Goal: Check status: Check status

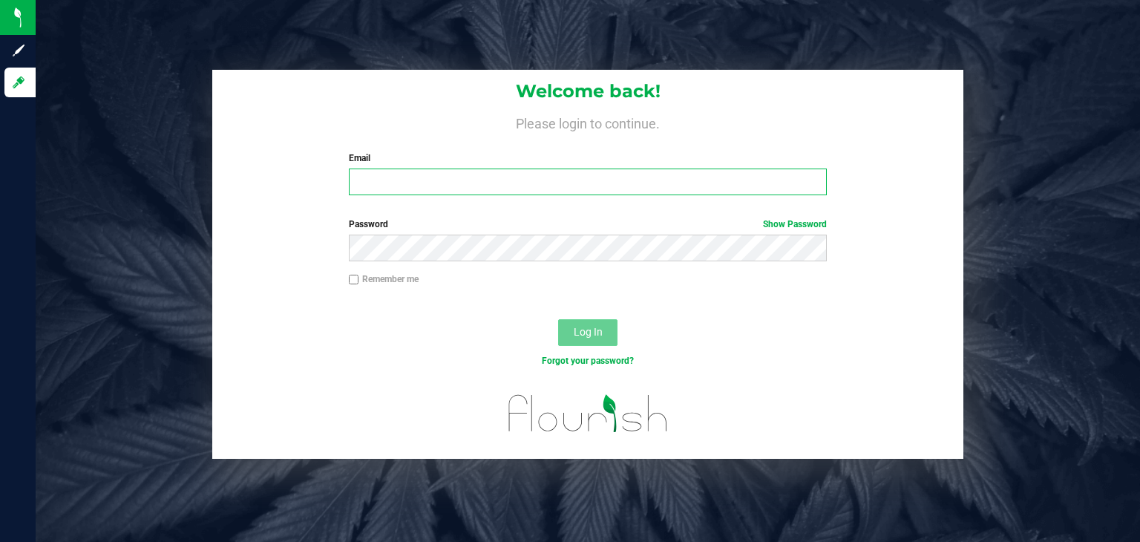
type input "rlawson@gmcc.ga.gov"
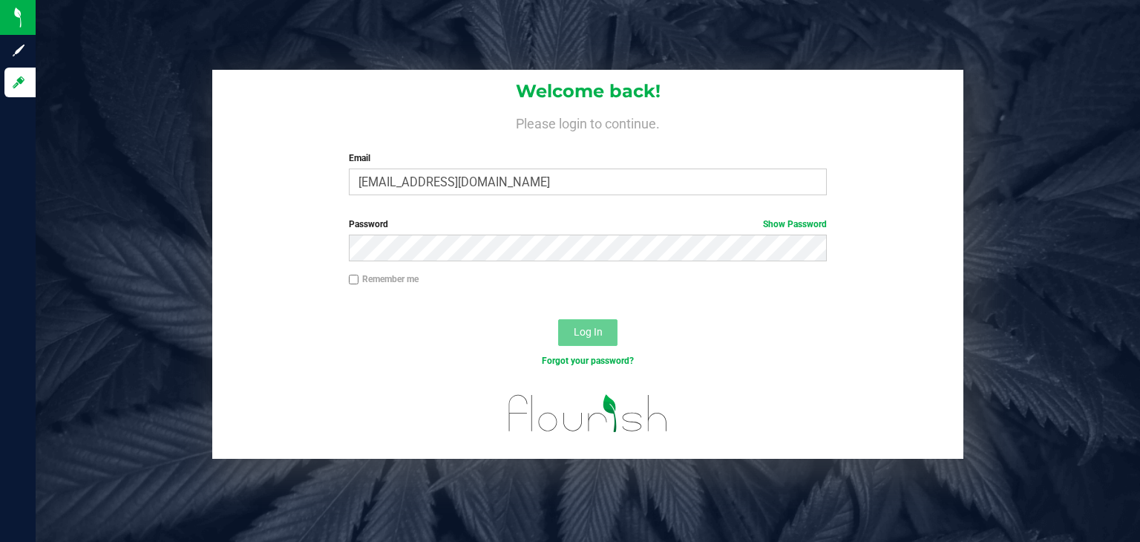
click at [562, 336] on button "Log In" at bounding box center [587, 332] width 59 height 27
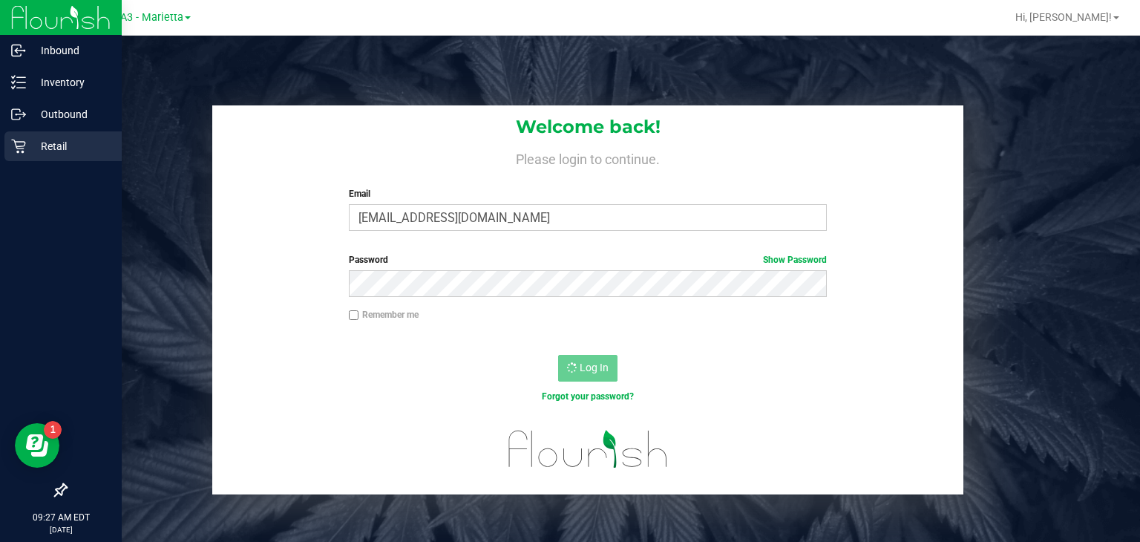
click at [16, 153] on icon at bounding box center [18, 146] width 15 height 15
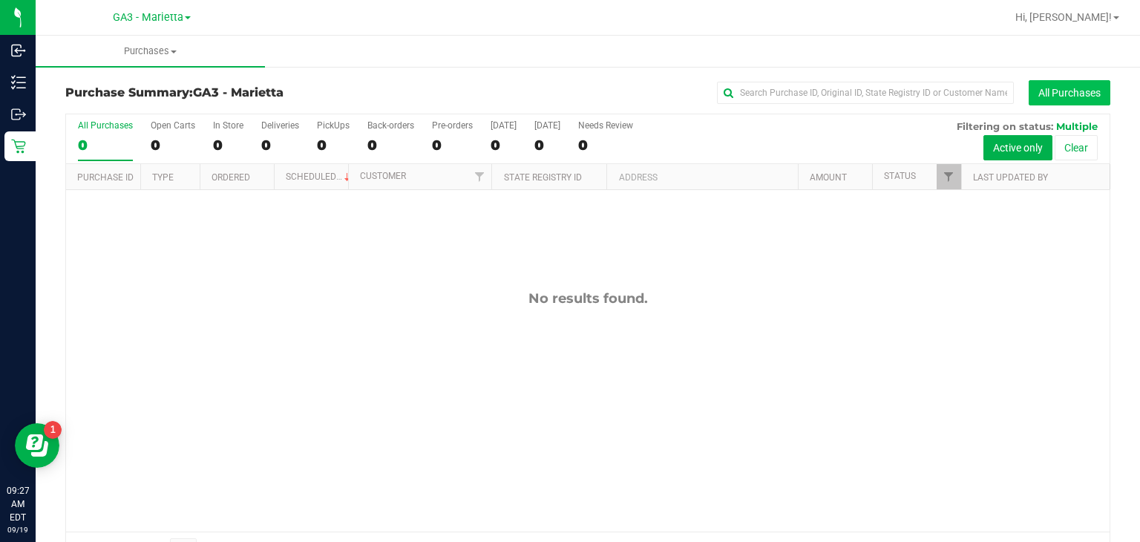
click at [1066, 104] on button "All Purchases" at bounding box center [1069, 92] width 82 height 25
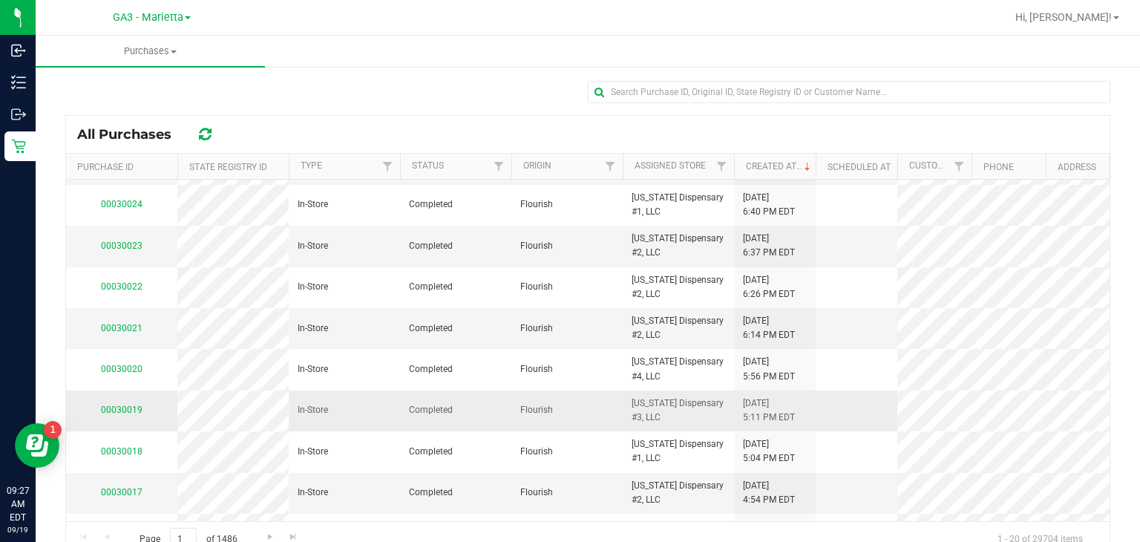
scroll to position [80, 0]
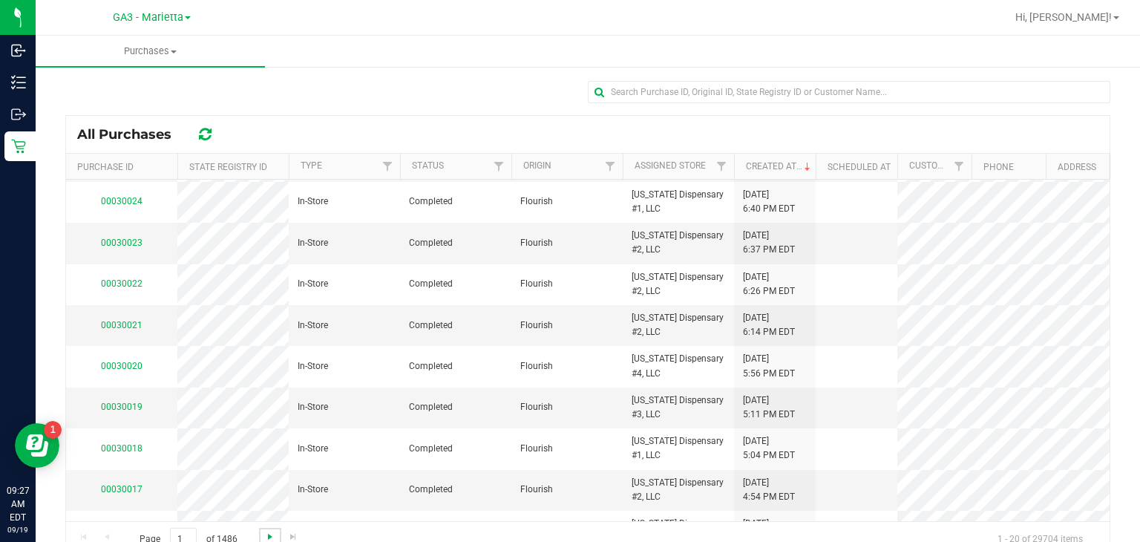
click at [270, 539] on span "Go to the next page" at bounding box center [270, 537] width 12 height 12
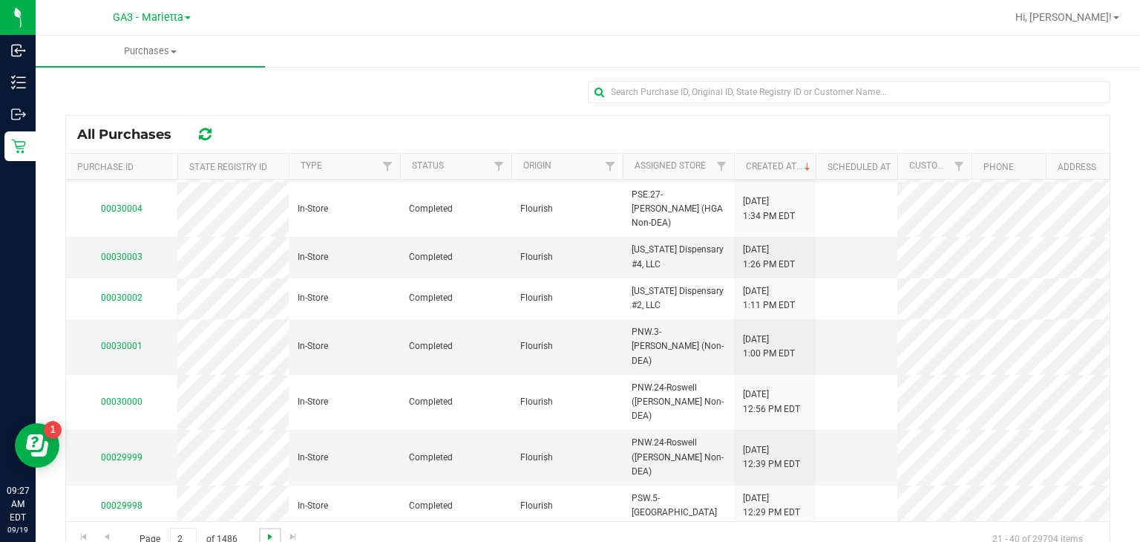
scroll to position [0, 0]
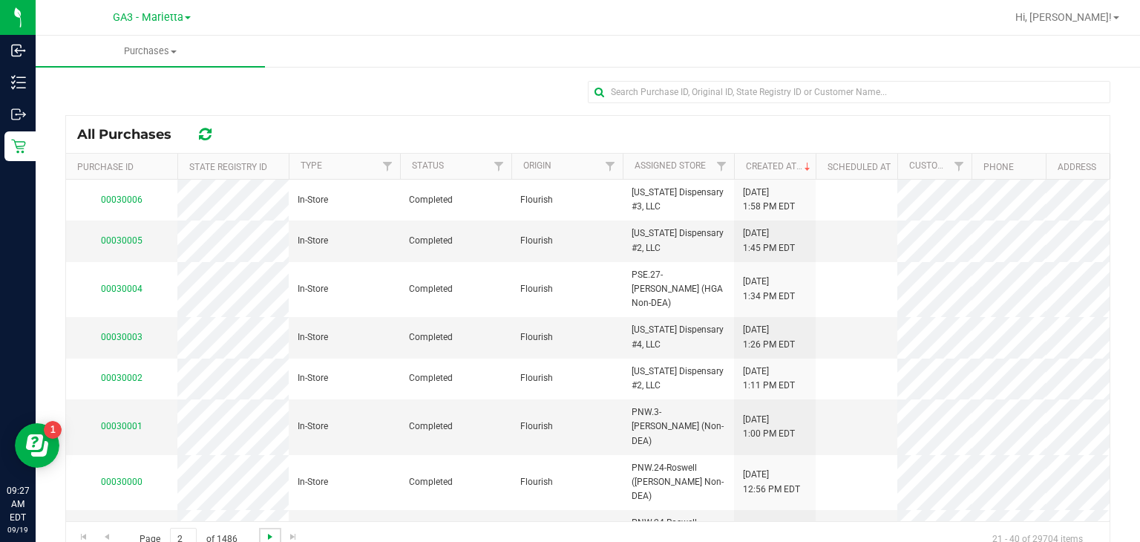
click at [270, 539] on span "Go to the next page" at bounding box center [270, 537] width 12 height 12
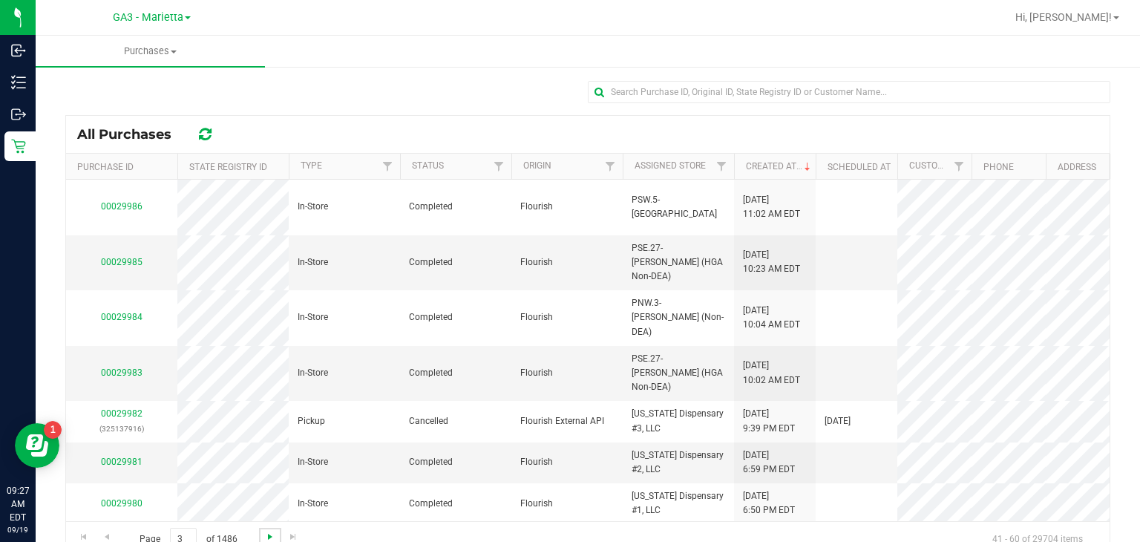
click at [270, 539] on span "Go to the next page" at bounding box center [270, 537] width 12 height 12
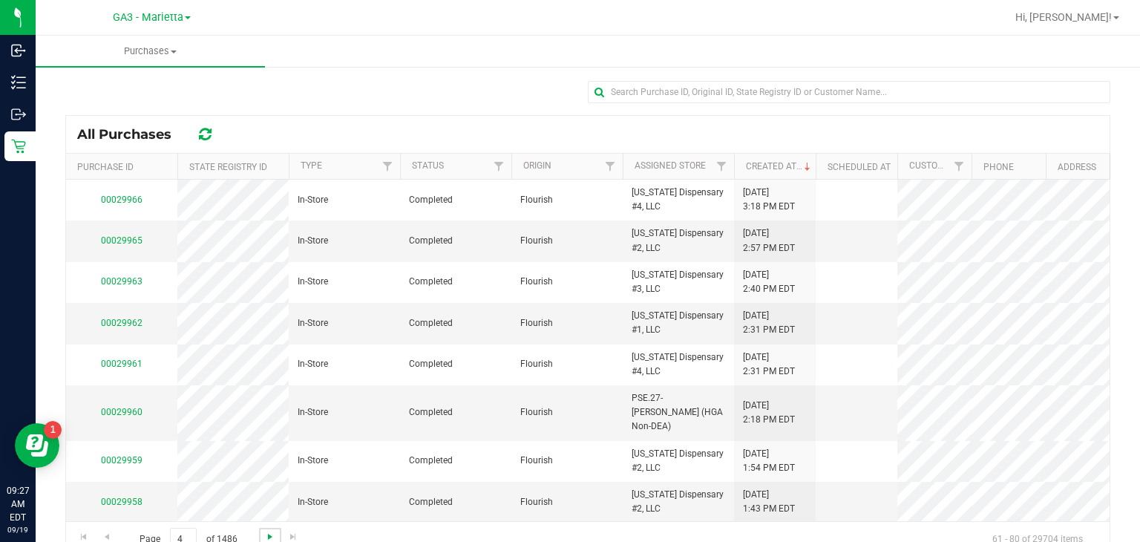
click at [270, 539] on span "Go to the next page" at bounding box center [270, 537] width 12 height 12
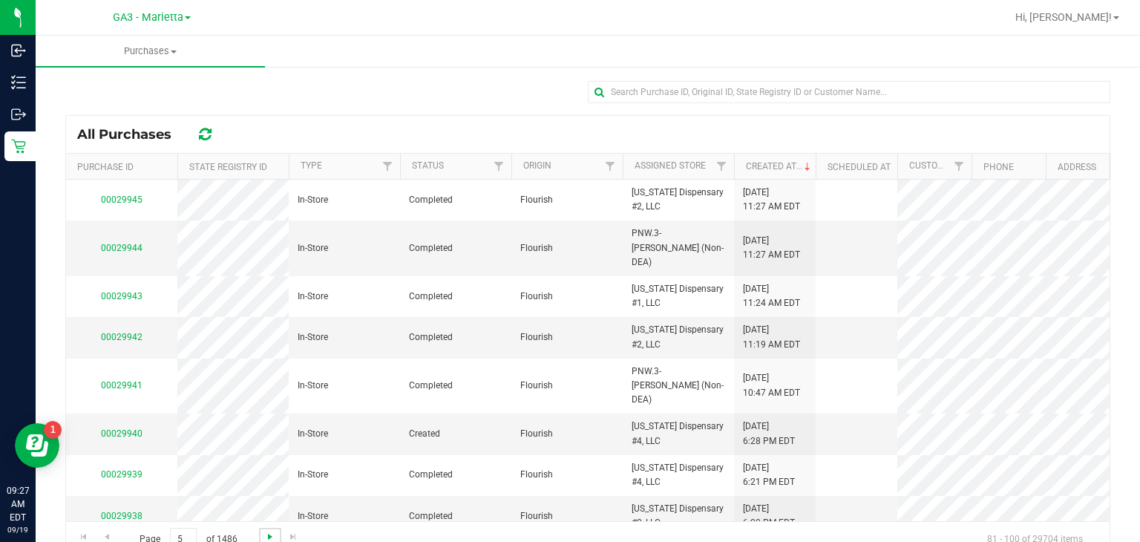
click at [270, 538] on span "Go to the next page" at bounding box center [270, 537] width 12 height 12
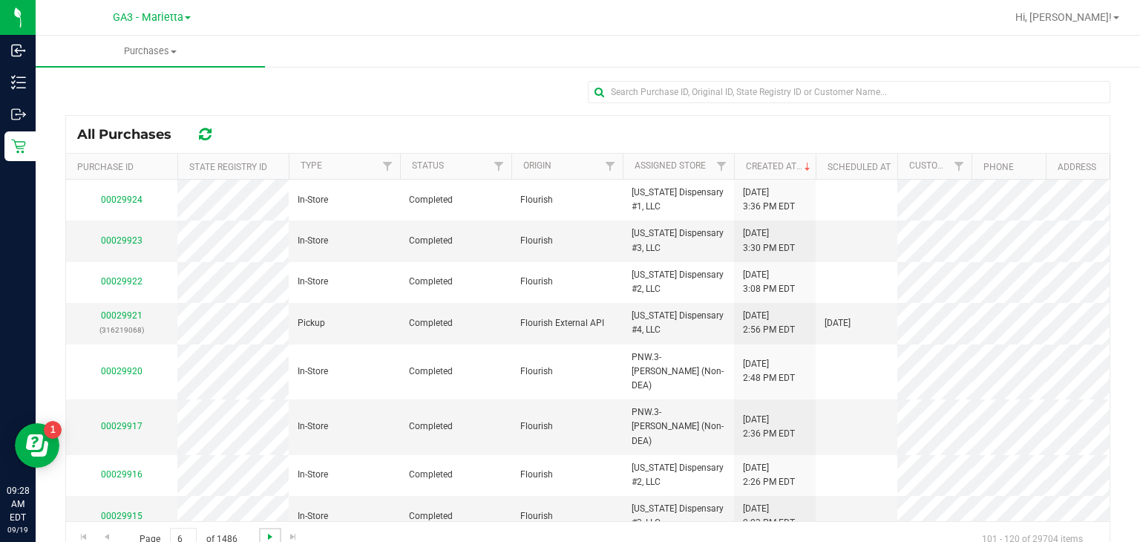
click at [270, 538] on span "Go to the next page" at bounding box center [270, 537] width 12 height 12
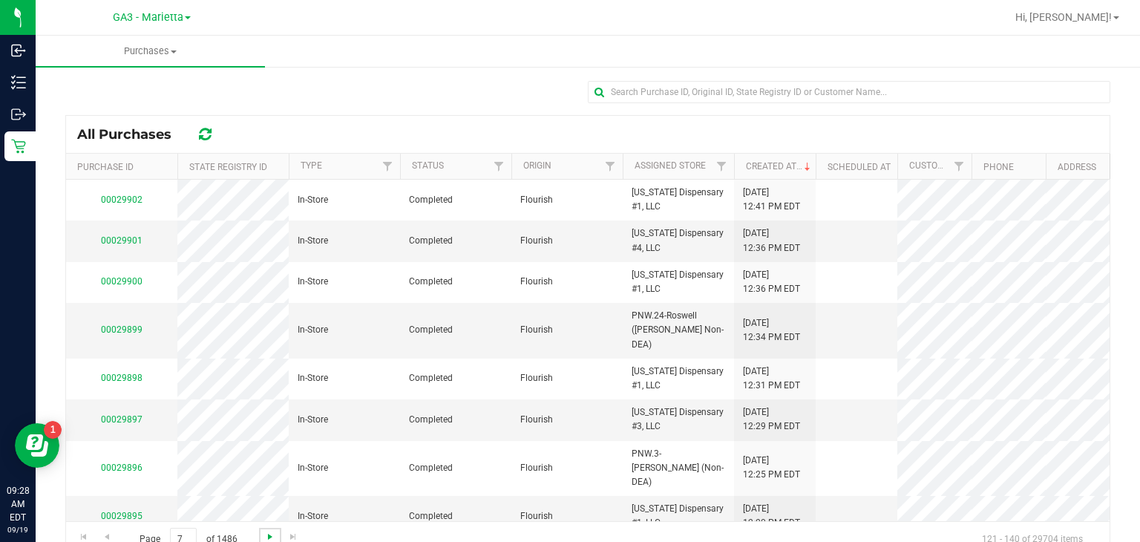
click at [270, 538] on span "Go to the next page" at bounding box center [270, 537] width 12 height 12
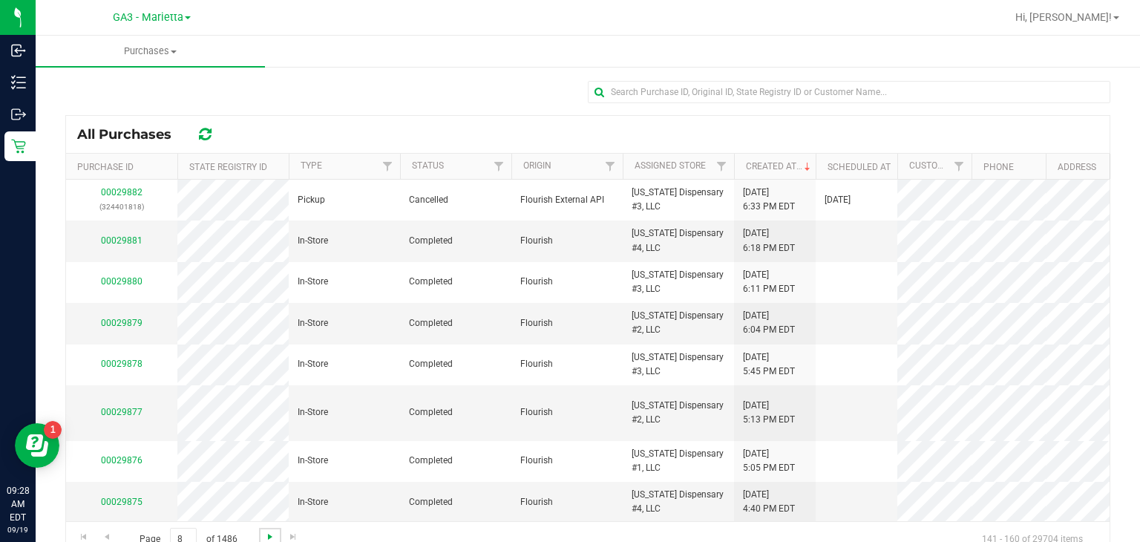
click at [270, 538] on span "Go to the next page" at bounding box center [270, 537] width 12 height 12
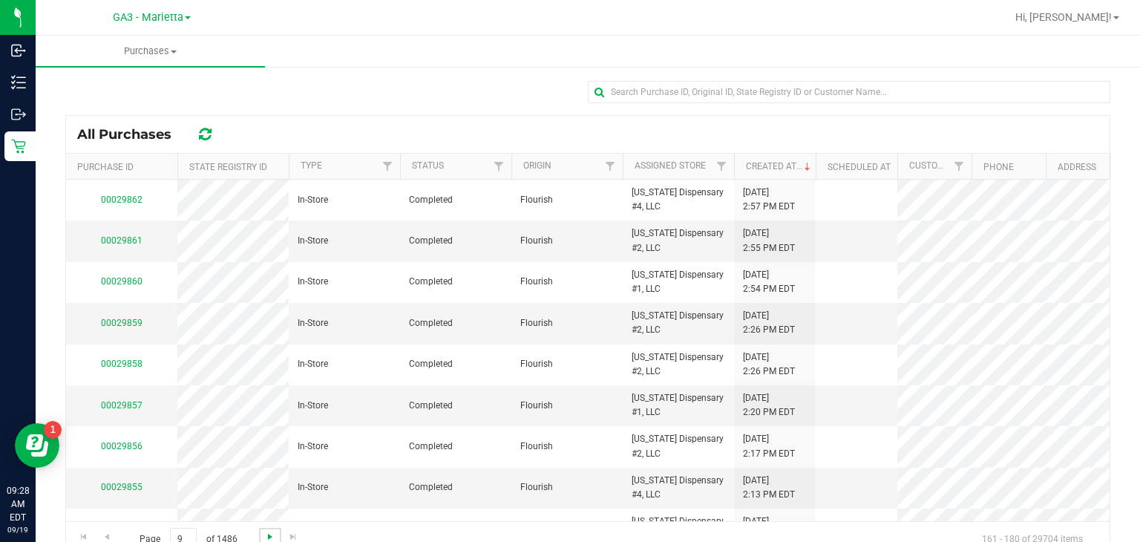
click at [270, 538] on span "Go to the next page" at bounding box center [270, 537] width 12 height 12
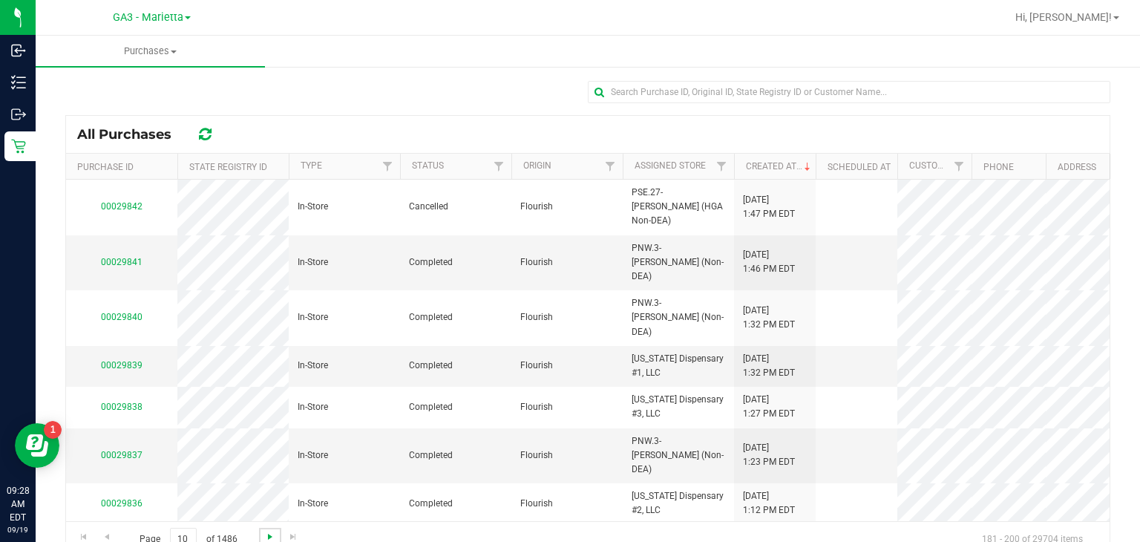
click at [270, 538] on span "Go to the next page" at bounding box center [270, 537] width 12 height 12
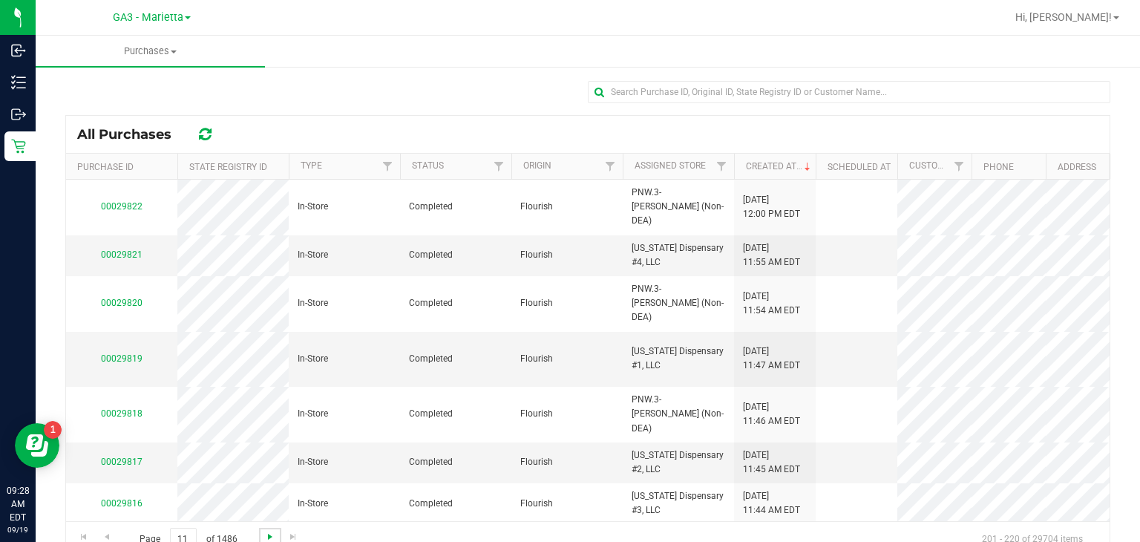
click at [270, 538] on span "Go to the next page" at bounding box center [270, 537] width 12 height 12
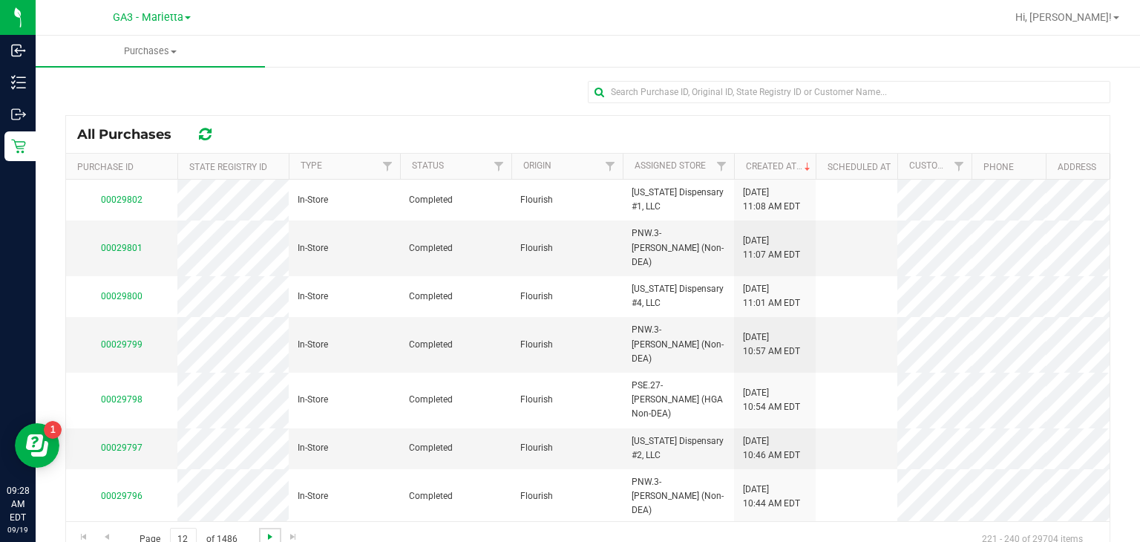
click at [270, 538] on span "Go to the next page" at bounding box center [270, 537] width 12 height 12
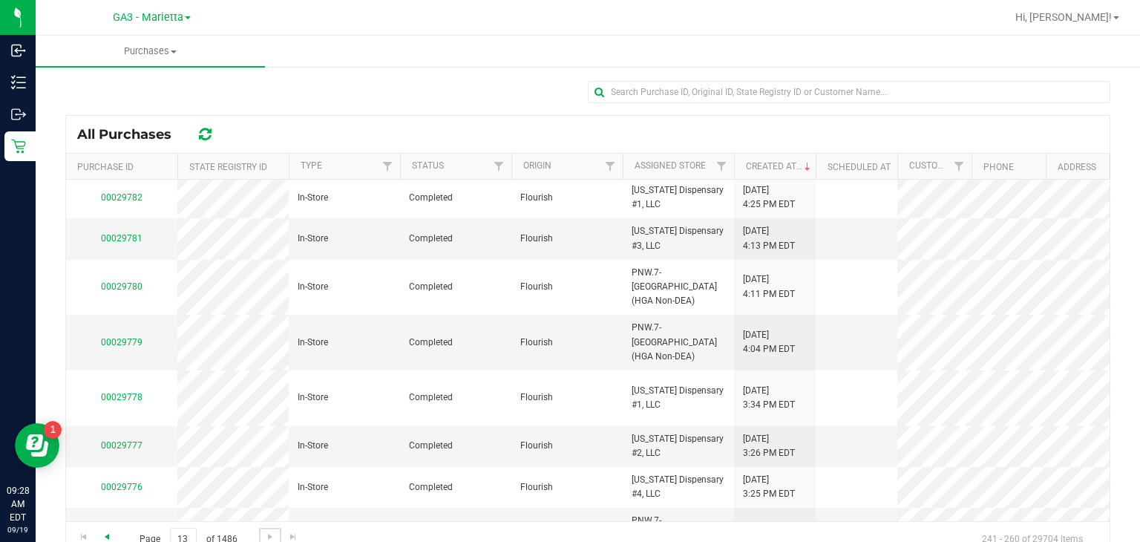
scroll to position [58, 0]
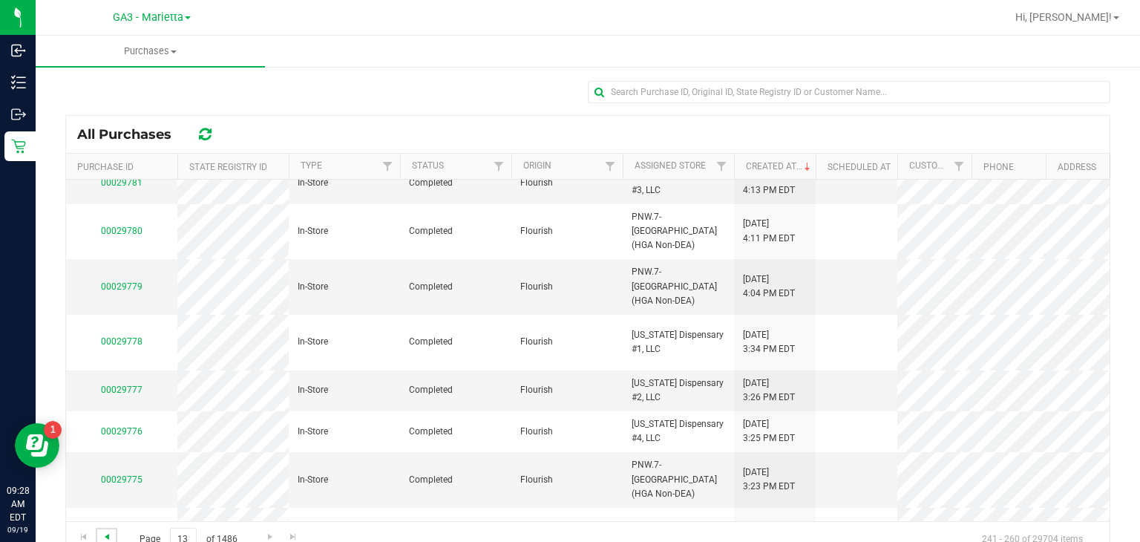
click at [108, 535] on span "Go to the previous page" at bounding box center [107, 537] width 12 height 12
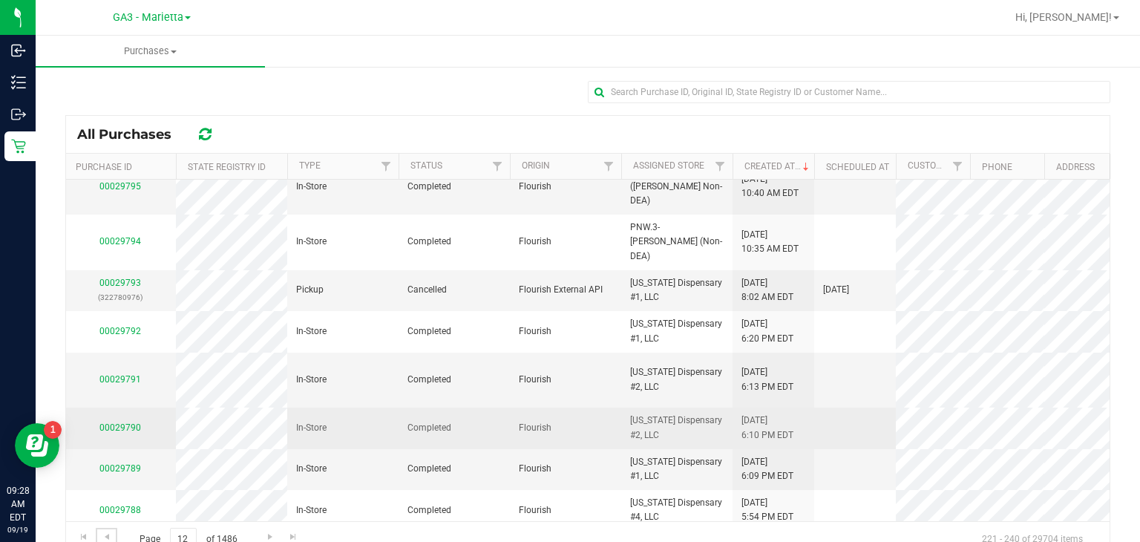
scroll to position [0, 3]
